Goal: Task Accomplishment & Management: Complete application form

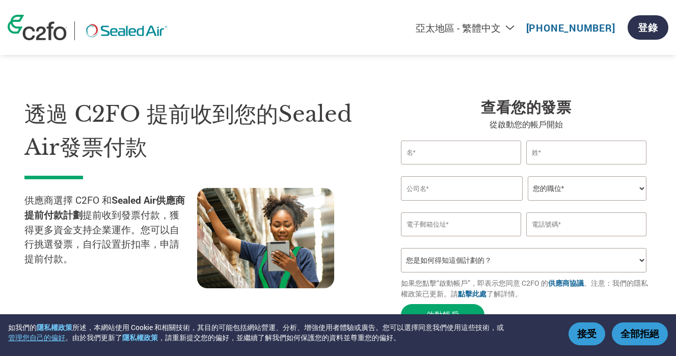
select select "zh-TW"
type input "[PERSON_NAME]"
type input "Peng"
click at [430, 188] on input "text" at bounding box center [462, 188] width 122 height 24
type input "LMC Technology LLC"
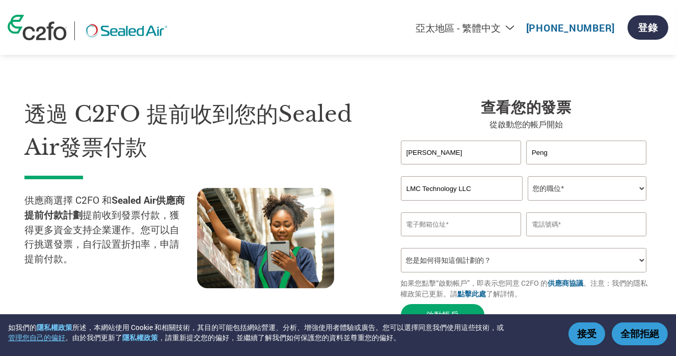
click at [547, 190] on select "您的職位* CFO Controller Credit Manager Finance Director Treasurer CEO President Ow…" at bounding box center [587, 188] width 119 height 24
select select "ACCOUNTING"
click at [528, 176] on select "您的職位* CFO Controller Credit Manager Finance Director Treasurer CEO President Ow…" at bounding box center [587, 188] width 119 height 24
click at [411, 226] on input "email" at bounding box center [461, 224] width 120 height 24
type input "[PERSON_NAME][EMAIL_ADDRESS][DOMAIN_NAME]"
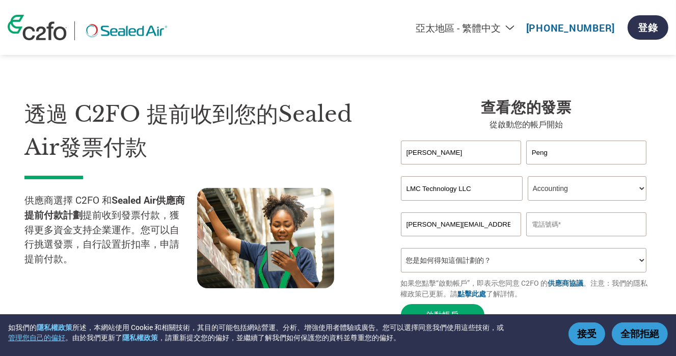
click at [566, 226] on input "text" at bounding box center [586, 224] width 120 height 24
type input "5"
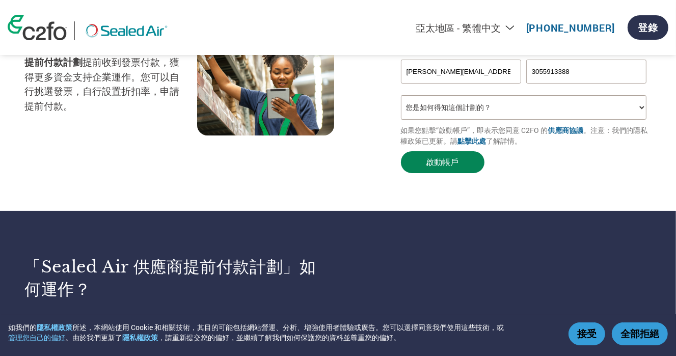
type input "3055913388"
click at [442, 163] on button "啟動帳戶" at bounding box center [443, 162] width 84 height 22
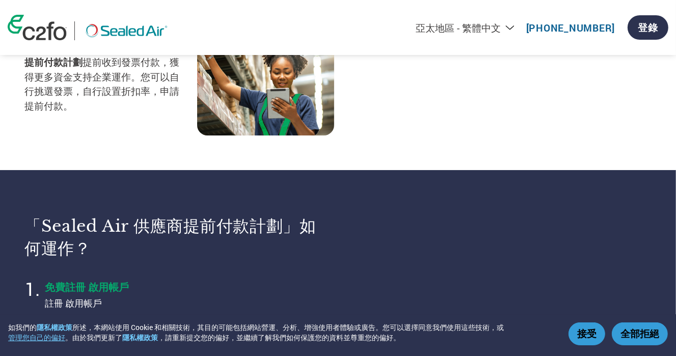
select select "zh-TW"
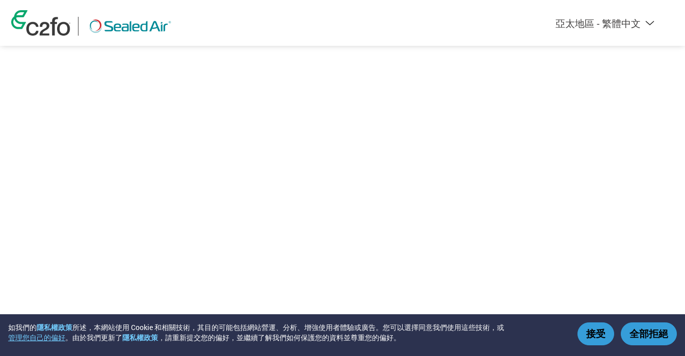
select select "zh-TW"
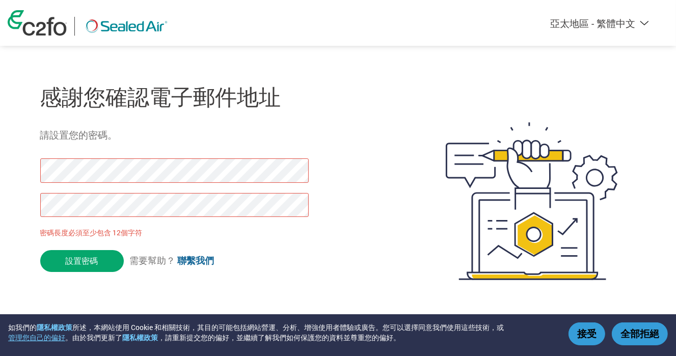
click at [0, 164] on div "Americas - English Américas - Español Américas - Português Amériques - Français…" at bounding box center [338, 160] width 676 height 321
click at [84, 264] on input "設置密碼" at bounding box center [82, 261] width 84 height 22
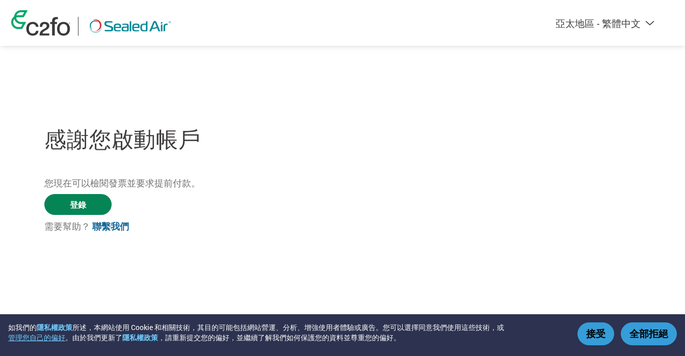
click at [72, 207] on link "登錄" at bounding box center [77, 204] width 67 height 21
